Goal: Task Accomplishment & Management: Manage account settings

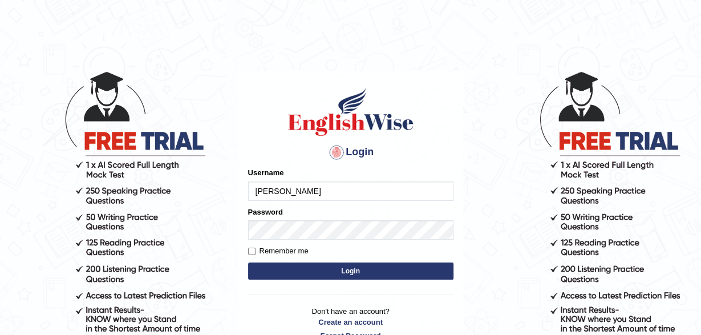
type input "[PERSON_NAME]"
click at [343, 273] on button "Login" at bounding box center [350, 270] width 205 height 17
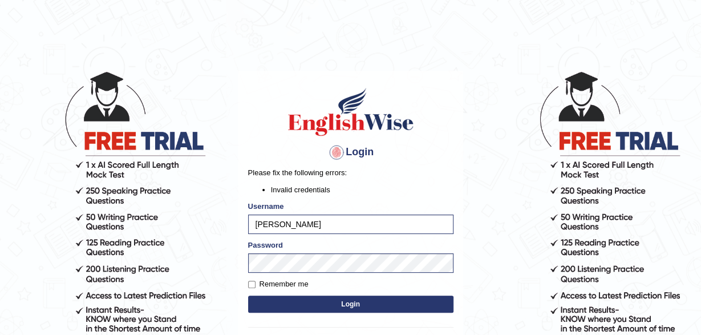
click at [305, 311] on button "Login" at bounding box center [350, 303] width 205 height 17
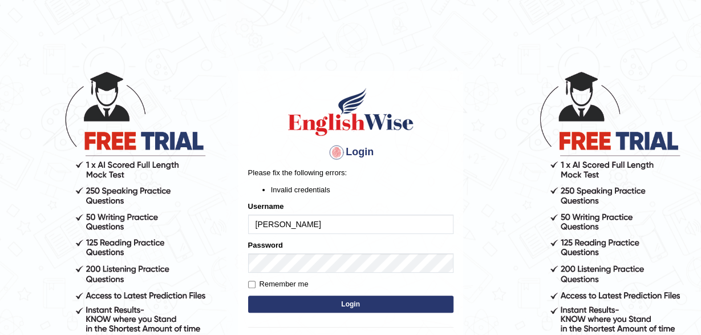
click at [692, 103] on body "Login Please fix the following errors: Invalid credentials Username [PERSON_NAM…" at bounding box center [350, 202] width 701 height 335
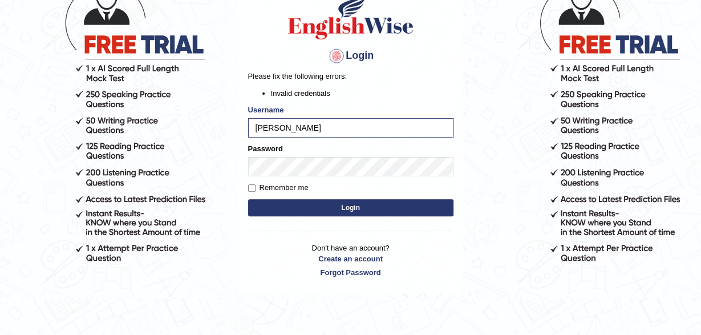
scroll to position [107, 0]
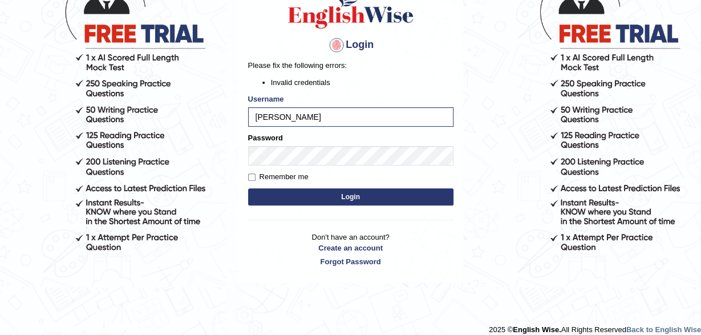
click at [336, 42] on div at bounding box center [336, 45] width 18 height 18
click at [337, 42] on div at bounding box center [336, 45] width 18 height 18
click at [322, 119] on input "[PERSON_NAME]" at bounding box center [350, 116] width 205 height 19
